Goal: Obtain resource: Download file/media

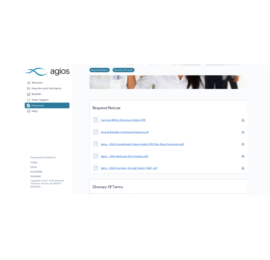
scroll to position [142, 0]
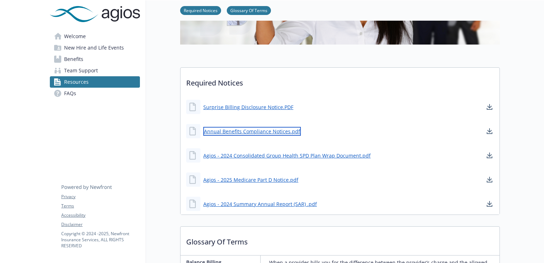
click at [239, 132] on link "Annual Benefits Compliance Notices.pdf" at bounding box center [252, 131] width 98 height 9
